Goal: Check status: Check status

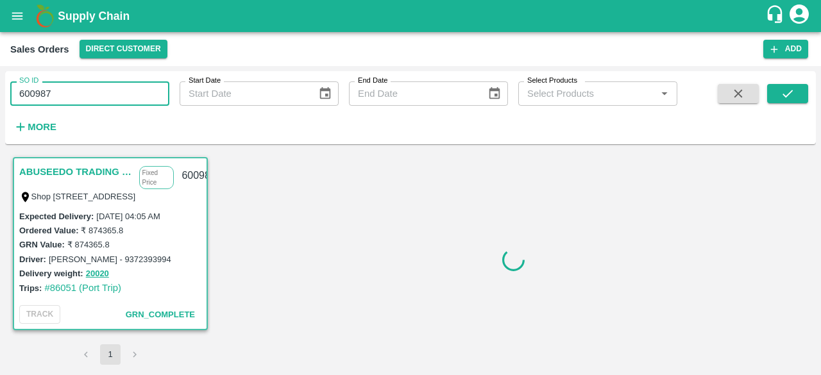
click at [126, 82] on input "600987" at bounding box center [89, 93] width 159 height 24
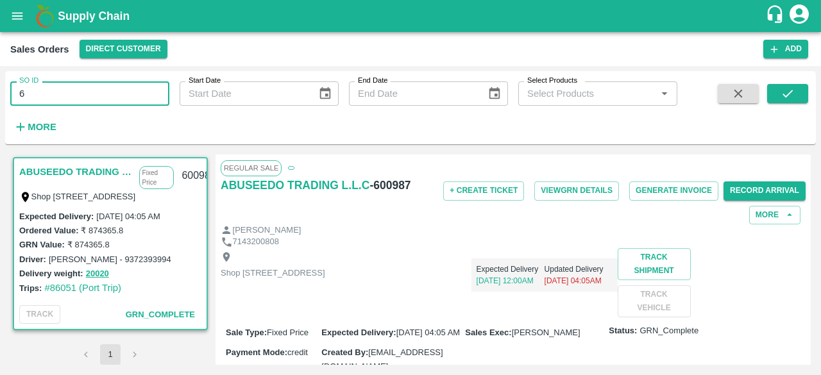
type input "6"
paste input "text"
type input "600518"
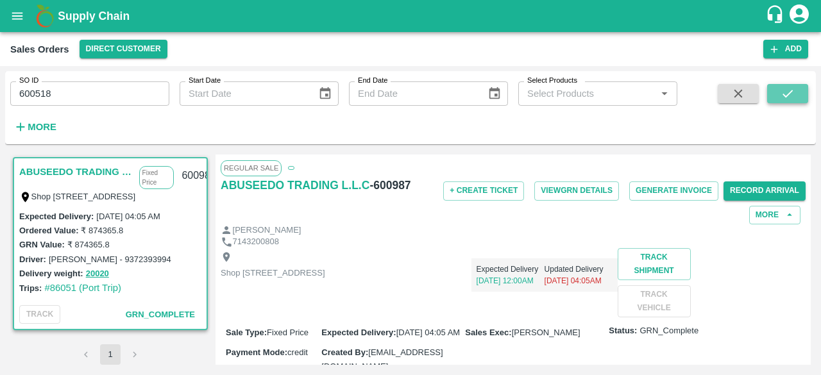
click at [790, 94] on icon "submit" at bounding box center [788, 94] width 14 height 14
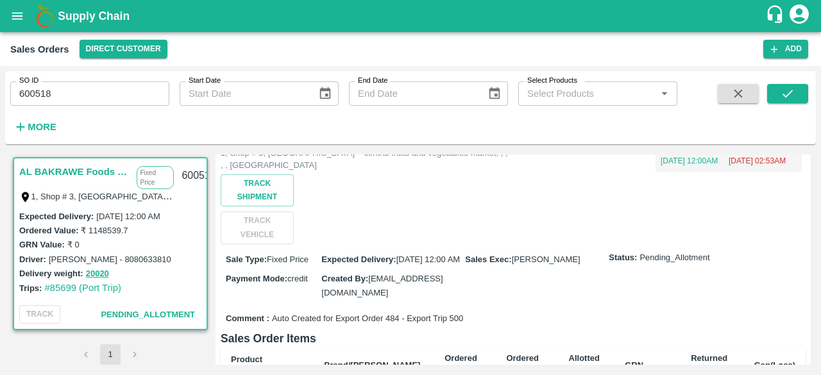
scroll to position [99, 0]
click at [239, 183] on button "Track Shipment" at bounding box center [257, 191] width 73 height 32
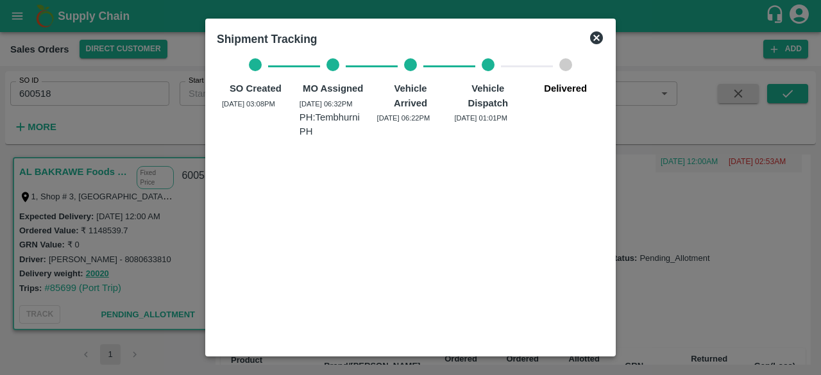
click at [595, 34] on icon at bounding box center [596, 37] width 13 height 13
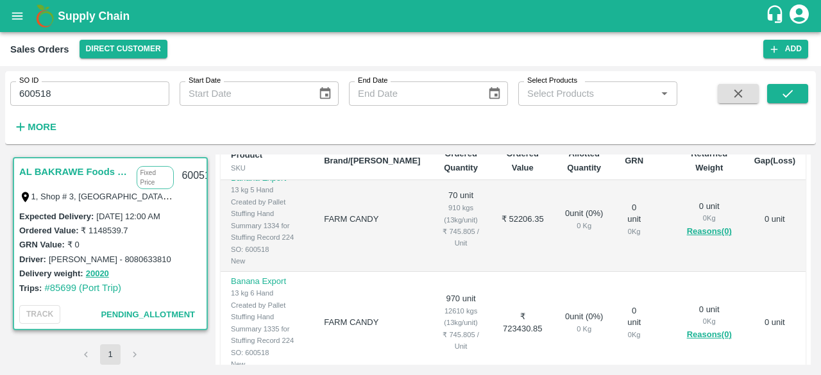
scroll to position [0, 0]
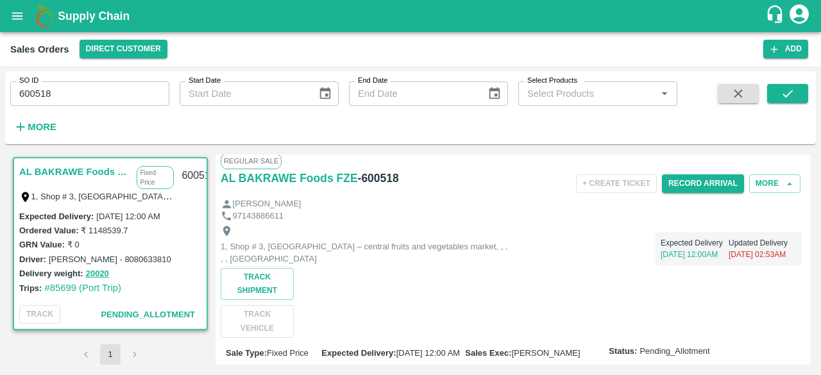
scroll to position [6, 0]
